Goal: Task Accomplishment & Management: Complete application form

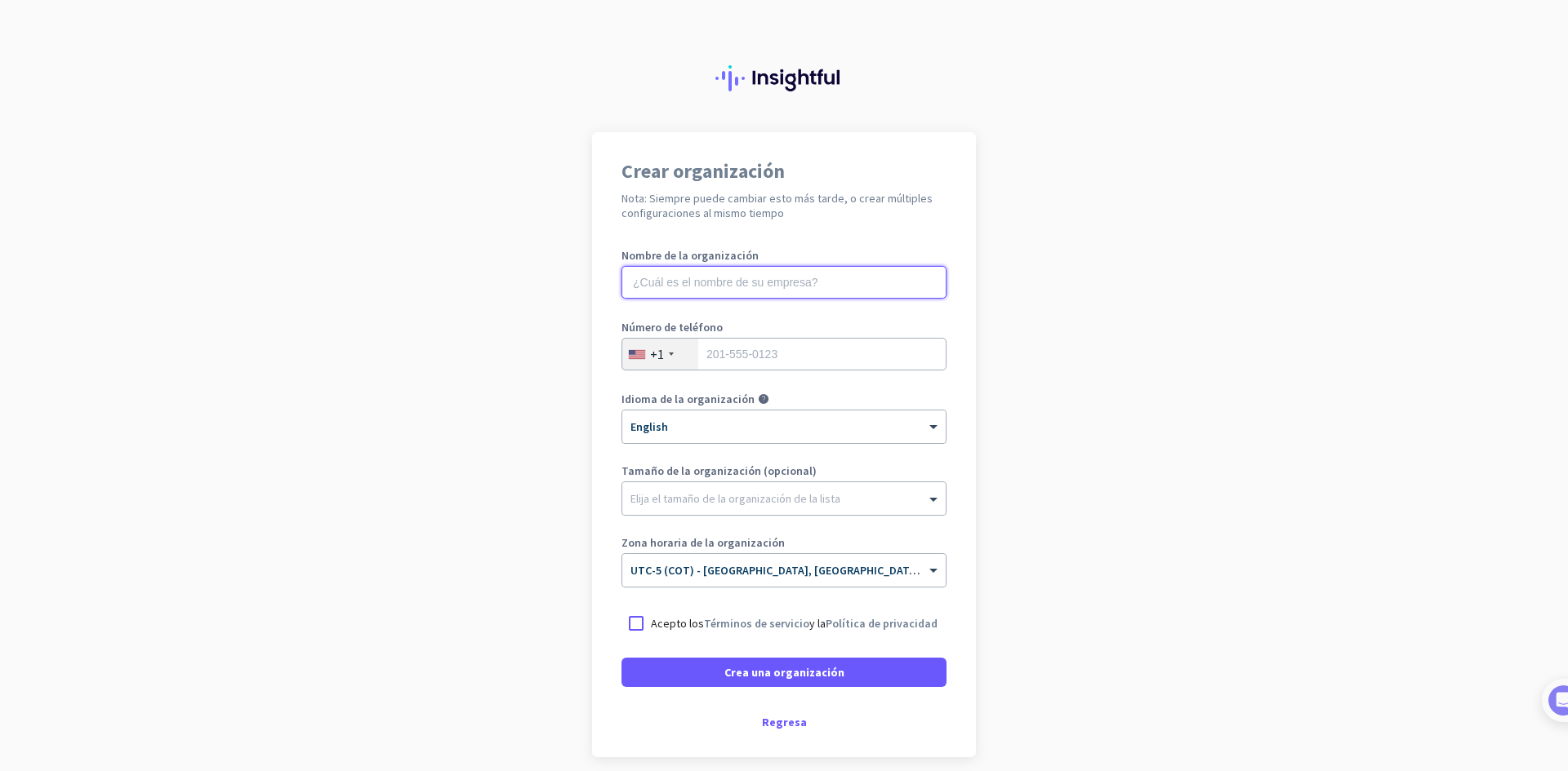
click at [744, 281] on input "text" at bounding box center [784, 281] width 325 height 33
click at [790, 720] on div "Regresa" at bounding box center [784, 722] width 325 height 11
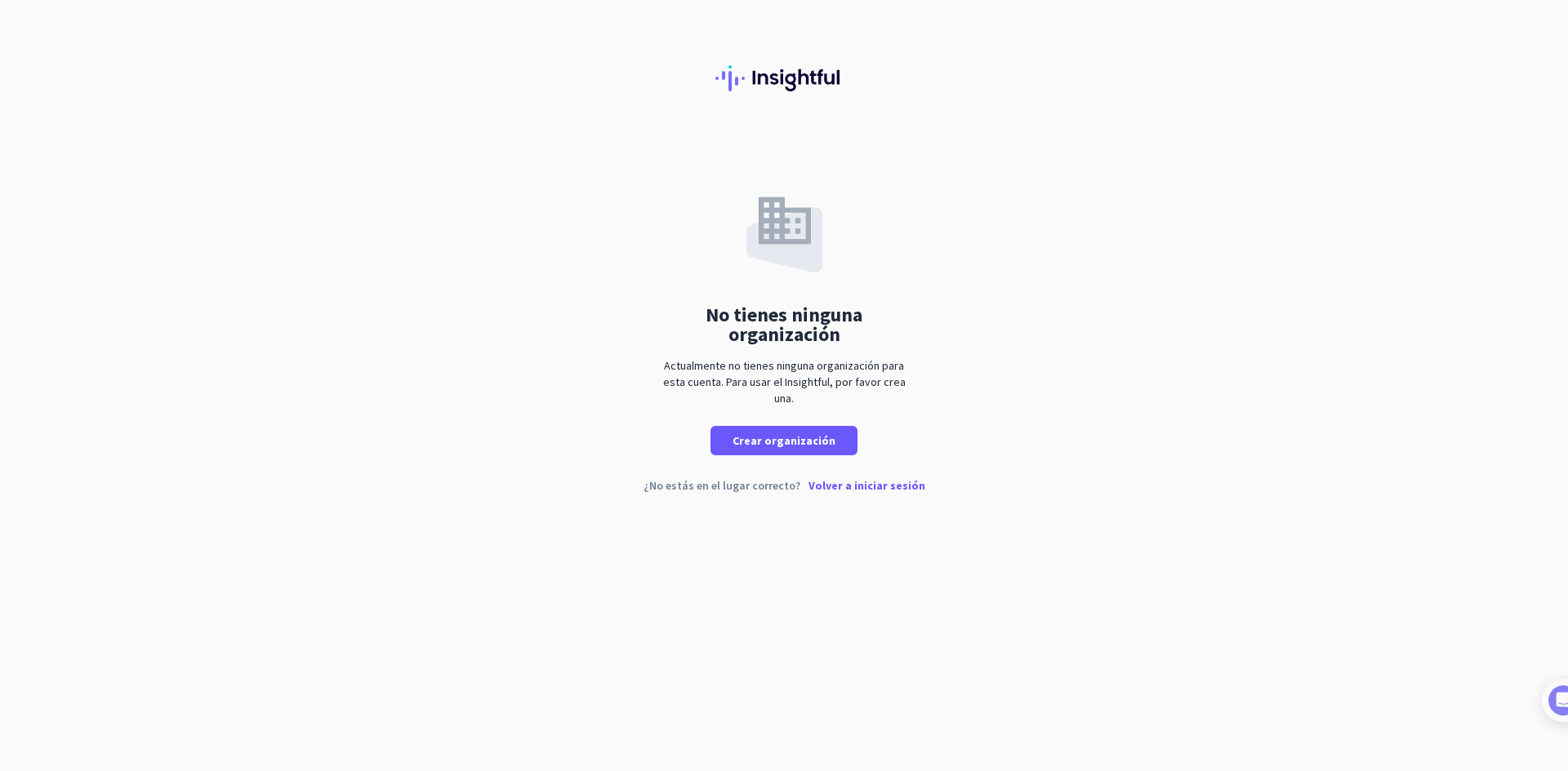
click at [867, 486] on p "Volver a iniciar sesión" at bounding box center [867, 486] width 117 height 11
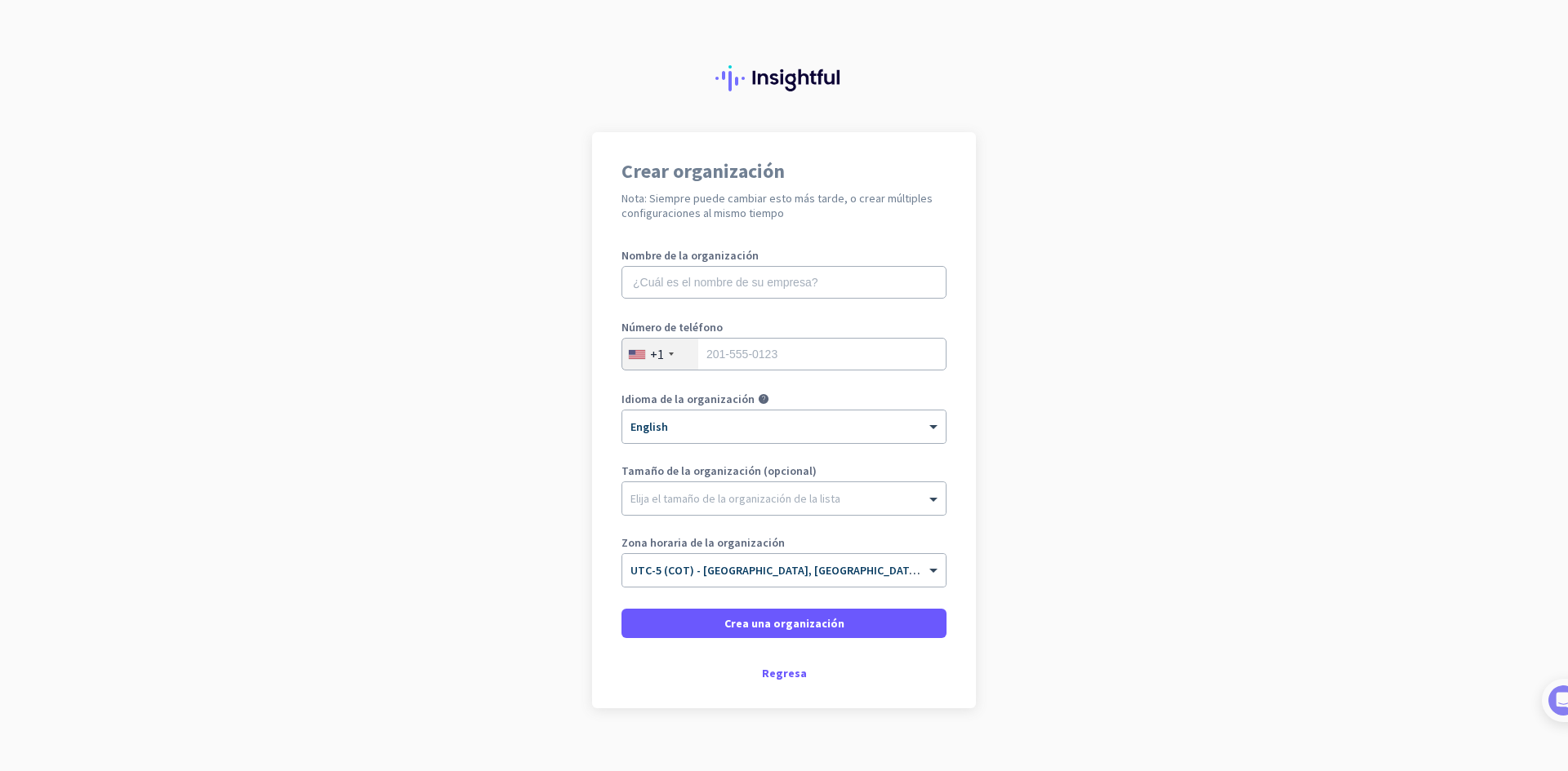
click at [987, 240] on app-onboarding-organization "Crear organización Nota: Siempre puede cambiar esto más tarde, o crear múltiple…" at bounding box center [784, 461] width 1568 height 658
